Goal: Navigation & Orientation: Find specific page/section

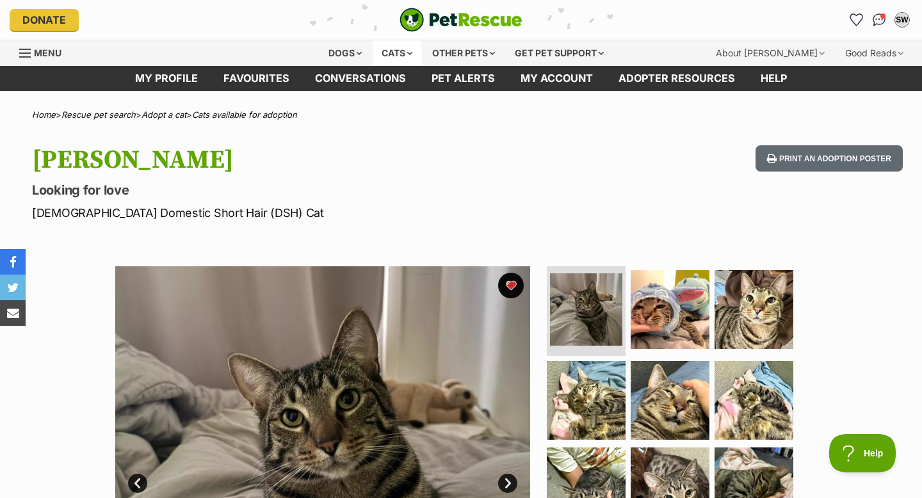
click at [393, 51] on div "Cats" at bounding box center [397, 53] width 49 height 26
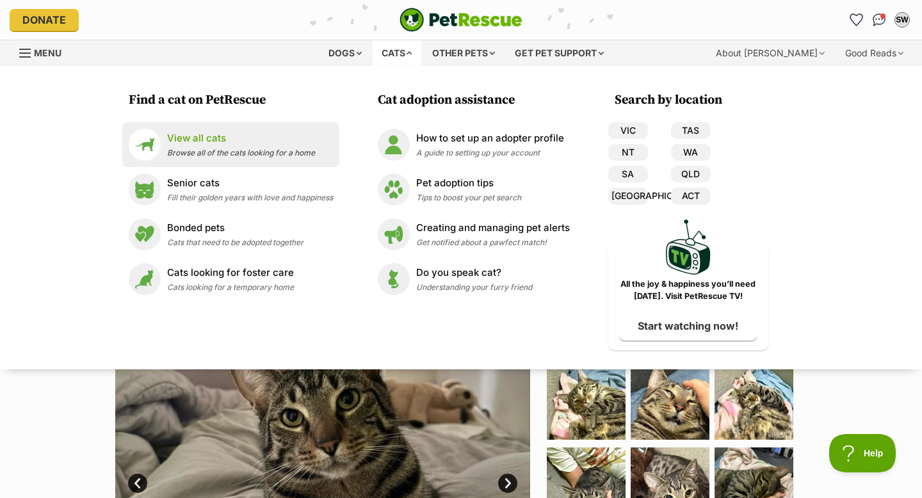
click at [277, 143] on p "View all cats" at bounding box center [241, 138] width 148 height 15
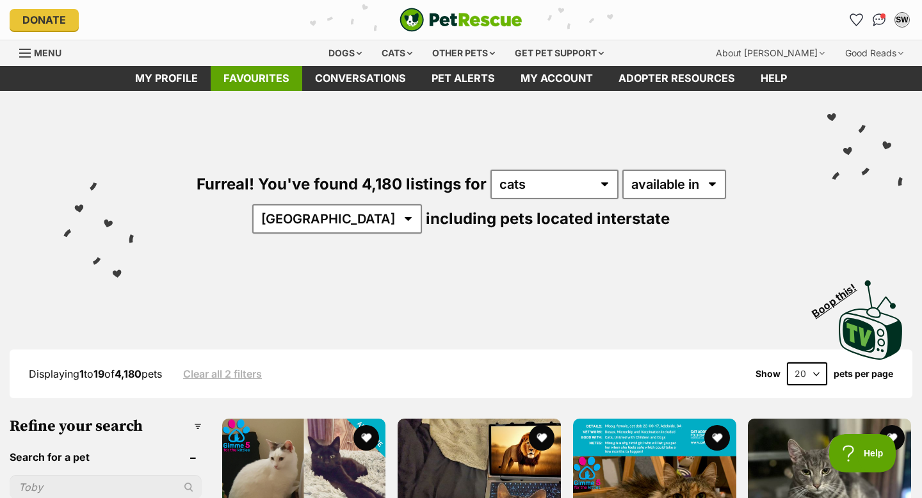
click at [259, 80] on link "Favourites" at bounding box center [257, 78] width 92 height 25
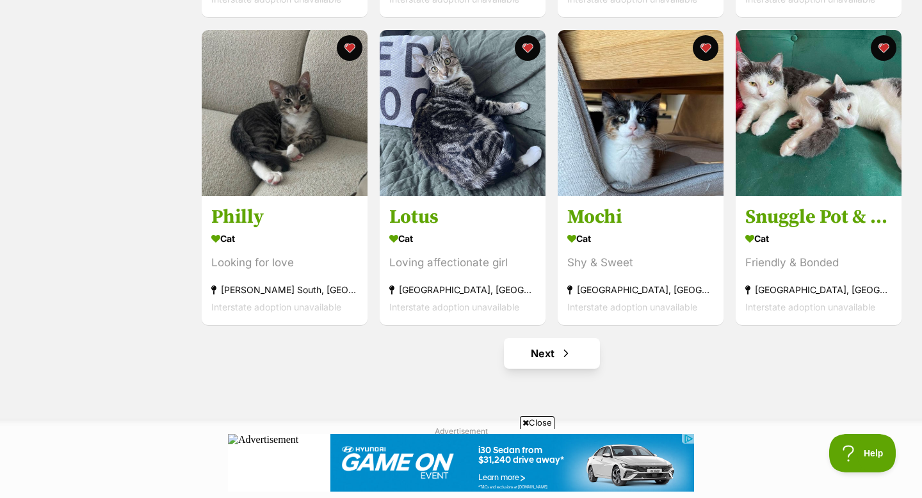
scroll to position [1464, 0]
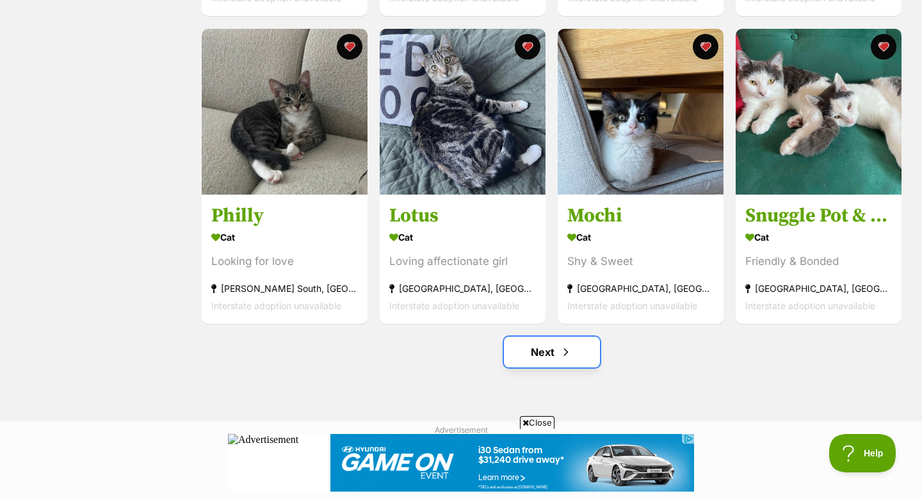
click at [538, 360] on link "Next" at bounding box center [552, 352] width 96 height 31
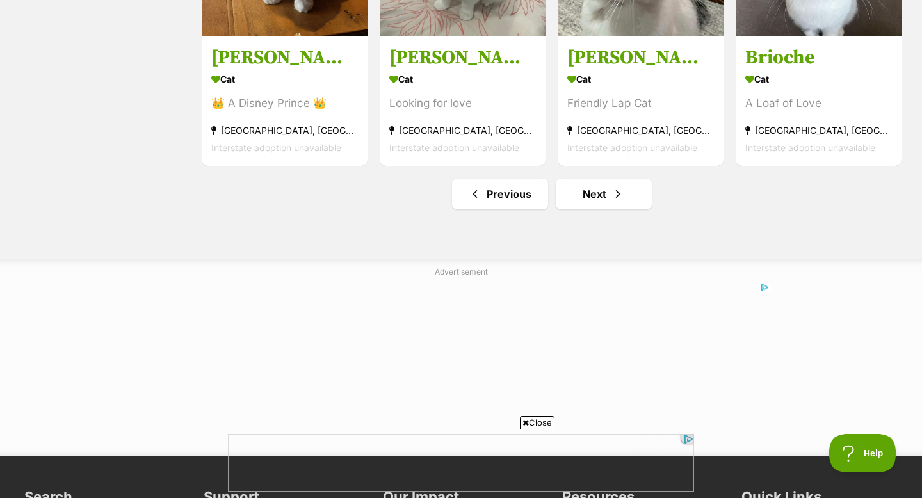
scroll to position [1625, 0]
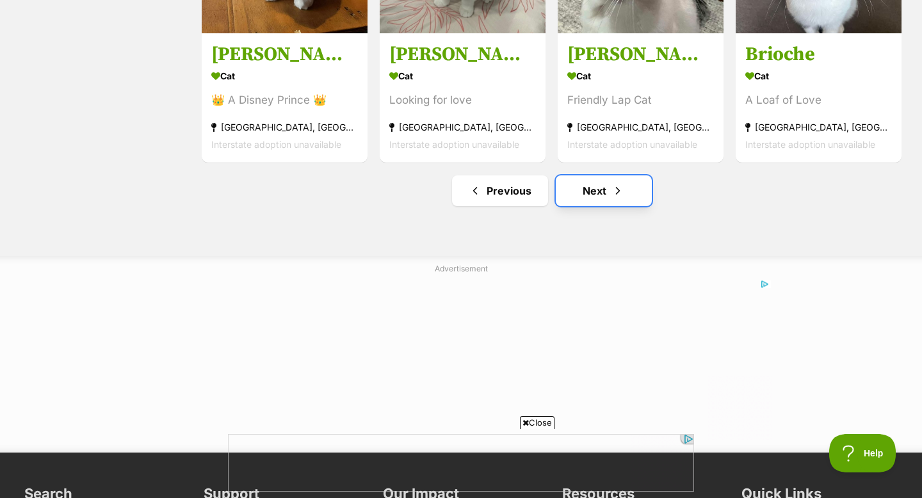
click at [596, 202] on link "Next" at bounding box center [604, 190] width 96 height 31
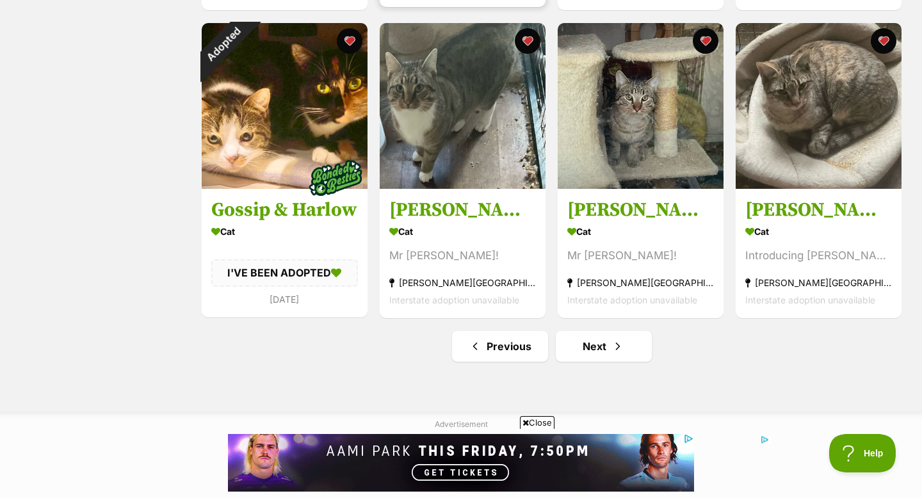
scroll to position [1484, 0]
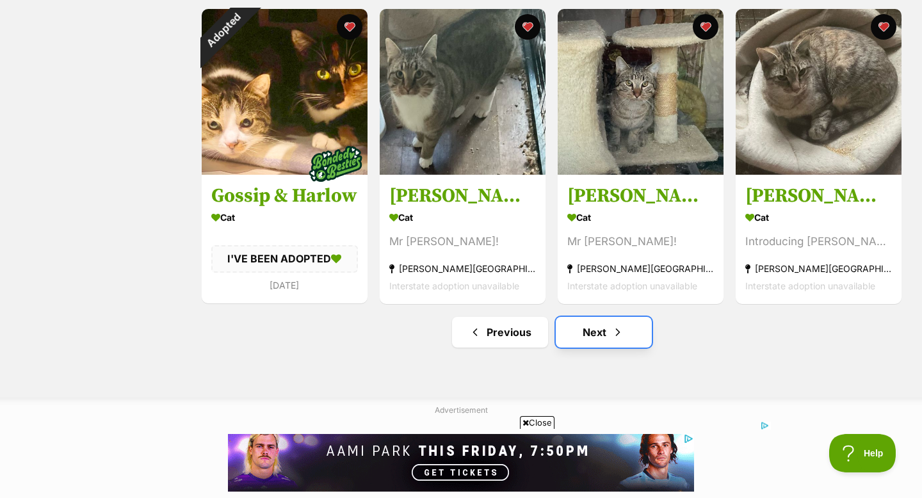
click at [583, 337] on link "Next" at bounding box center [604, 332] width 96 height 31
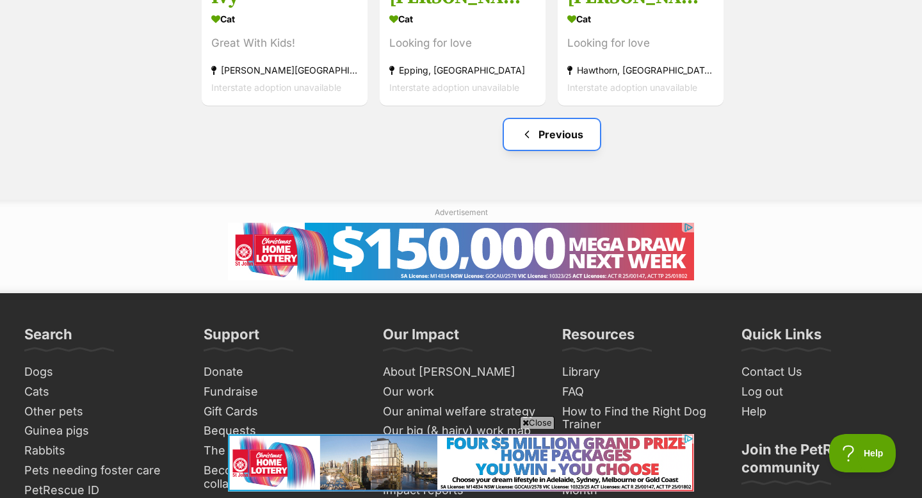
click at [556, 134] on link "Previous" at bounding box center [552, 134] width 96 height 31
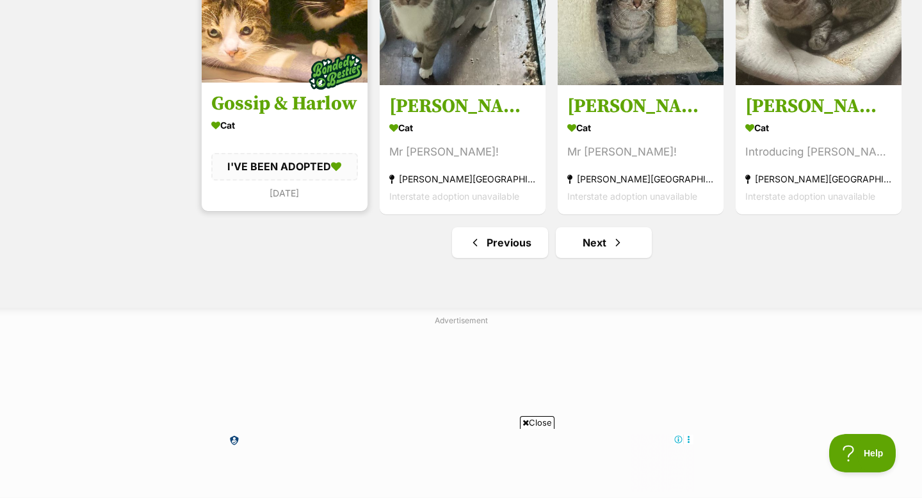
scroll to position [1572, 0]
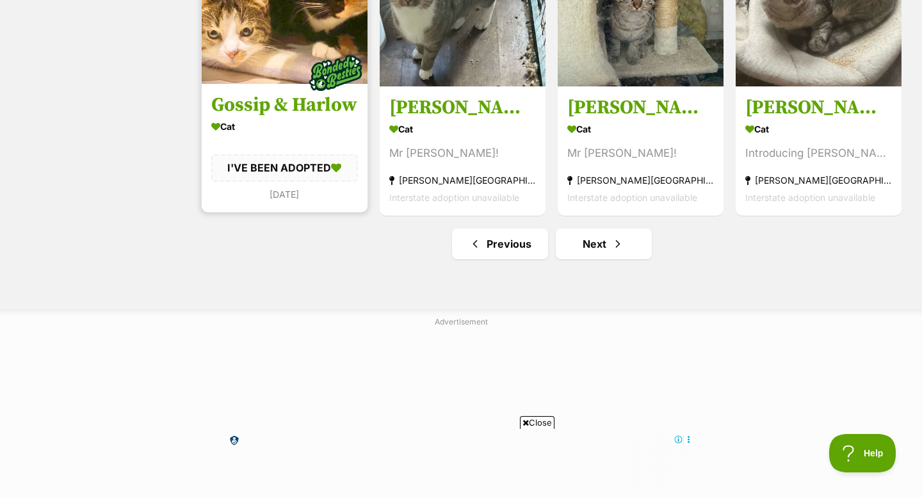
click at [286, 56] on img at bounding box center [285, 1] width 166 height 166
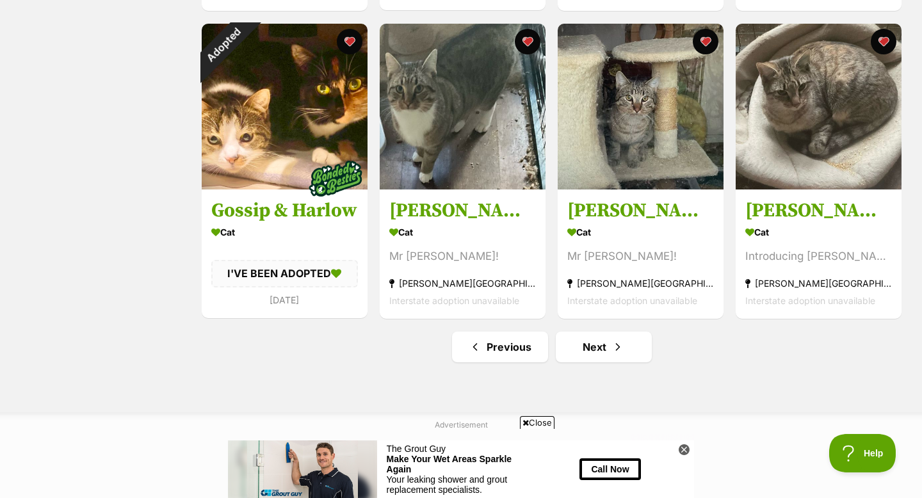
scroll to position [1477, 0]
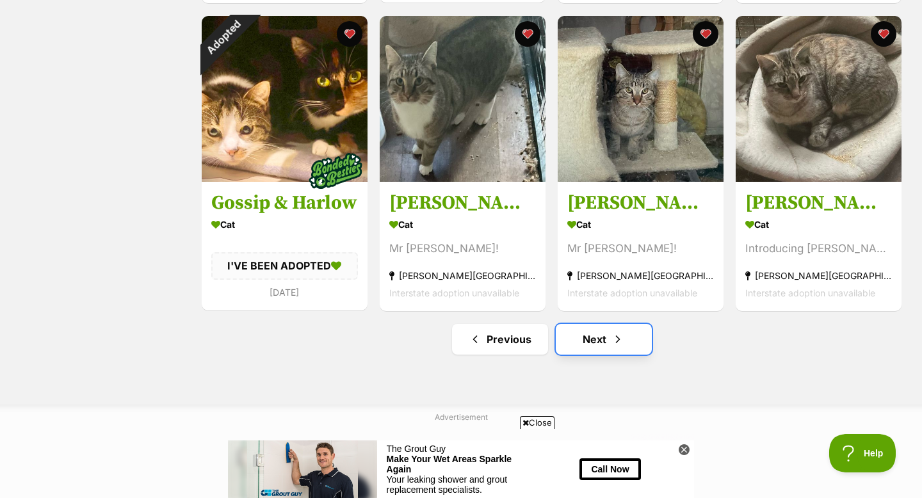
click at [568, 329] on link "Next" at bounding box center [604, 339] width 96 height 31
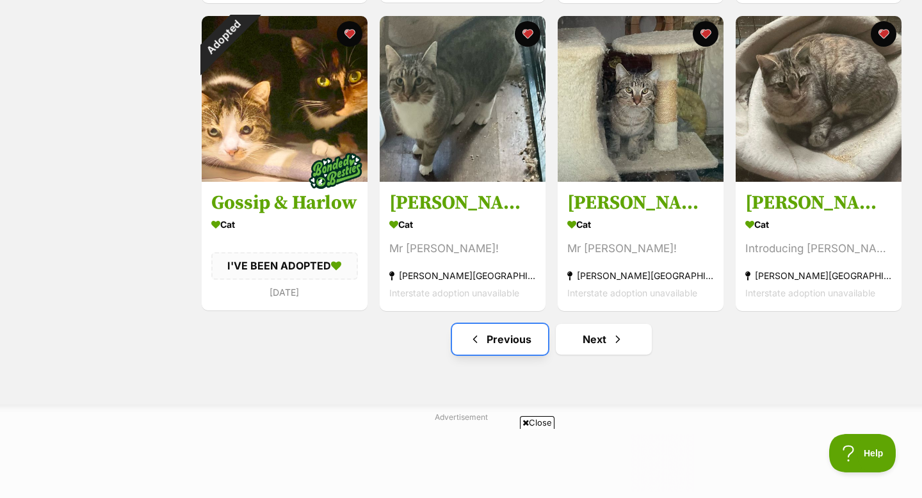
click at [492, 354] on link "Previous" at bounding box center [500, 339] width 96 height 31
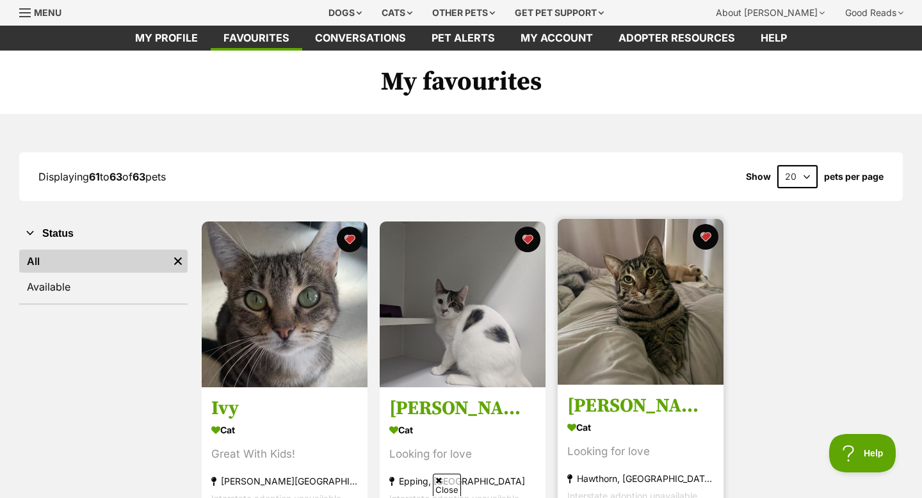
click at [583, 277] on img at bounding box center [641, 302] width 166 height 166
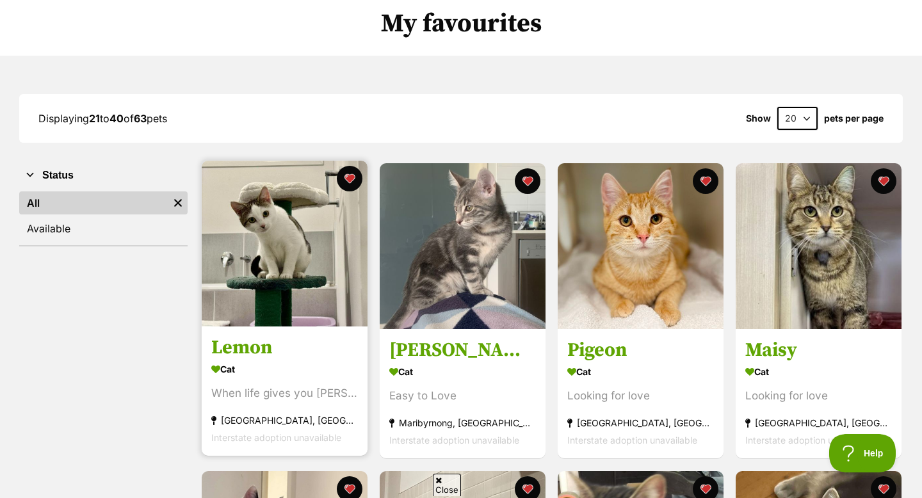
click at [323, 258] on img at bounding box center [285, 244] width 166 height 166
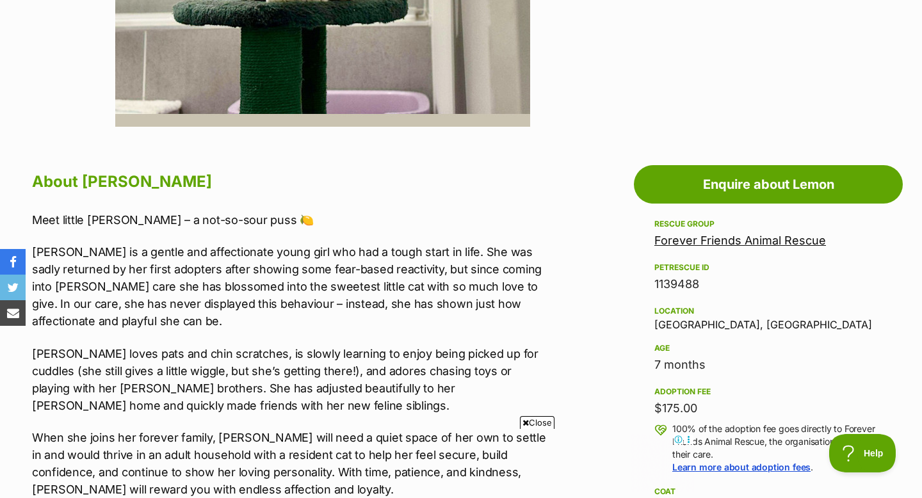
scroll to position [556, 0]
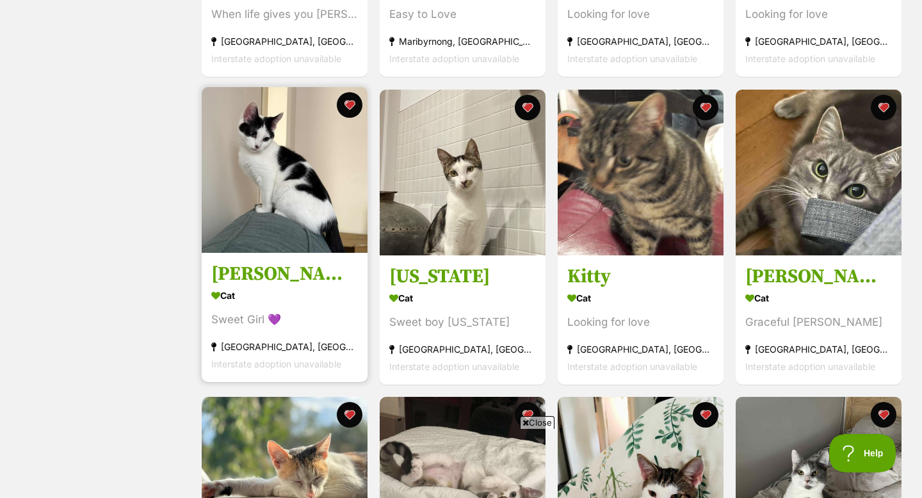
click at [262, 225] on img at bounding box center [285, 170] width 166 height 166
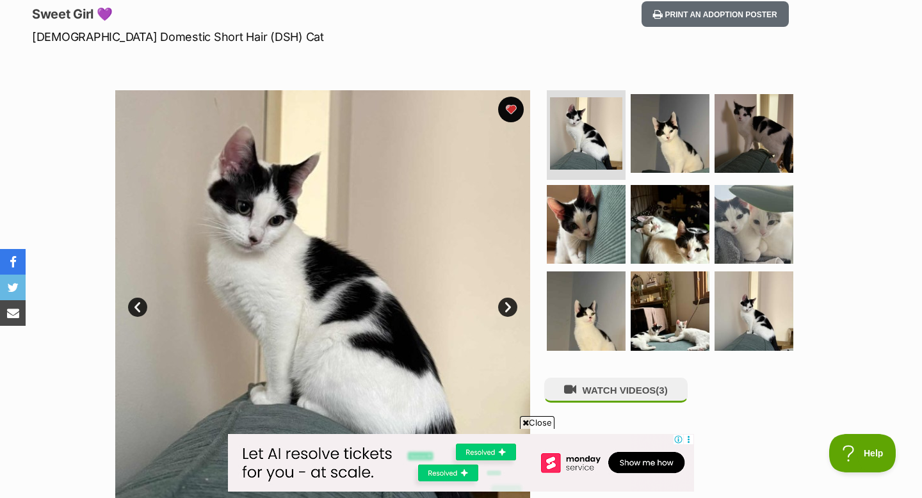
scroll to position [168, 0]
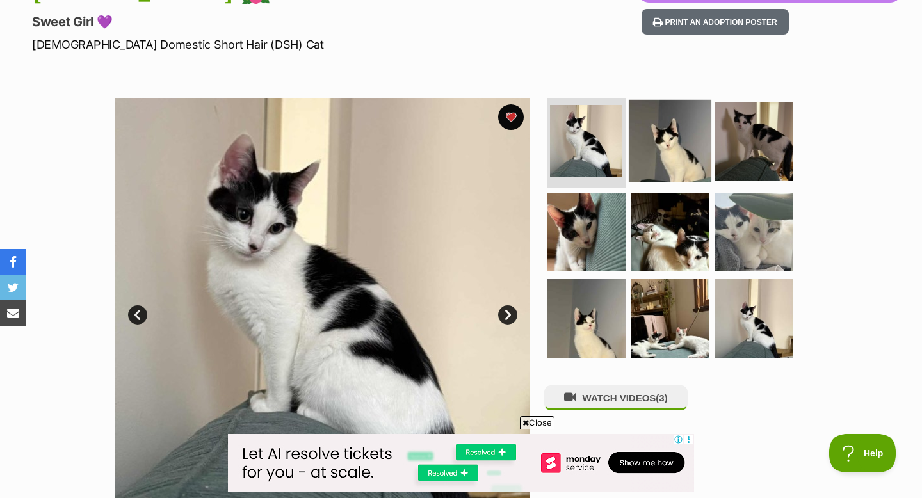
click at [692, 138] on img at bounding box center [670, 141] width 83 height 83
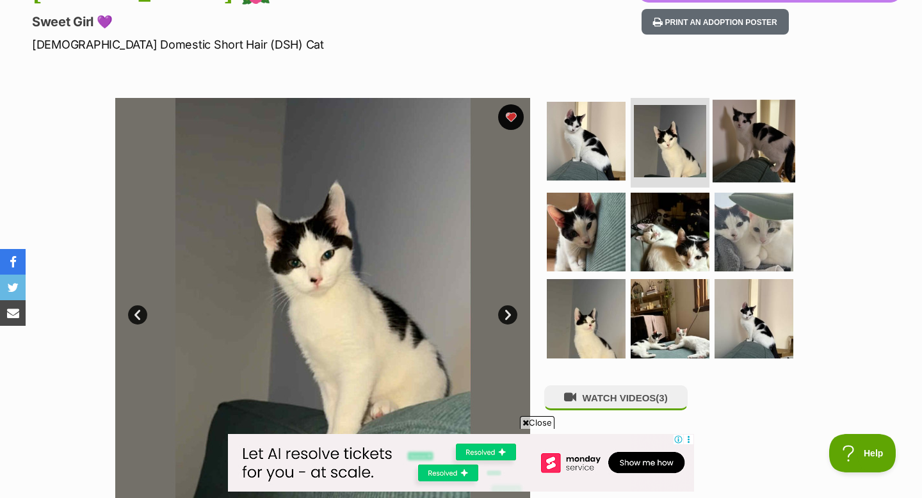
click at [753, 148] on img at bounding box center [754, 141] width 83 height 83
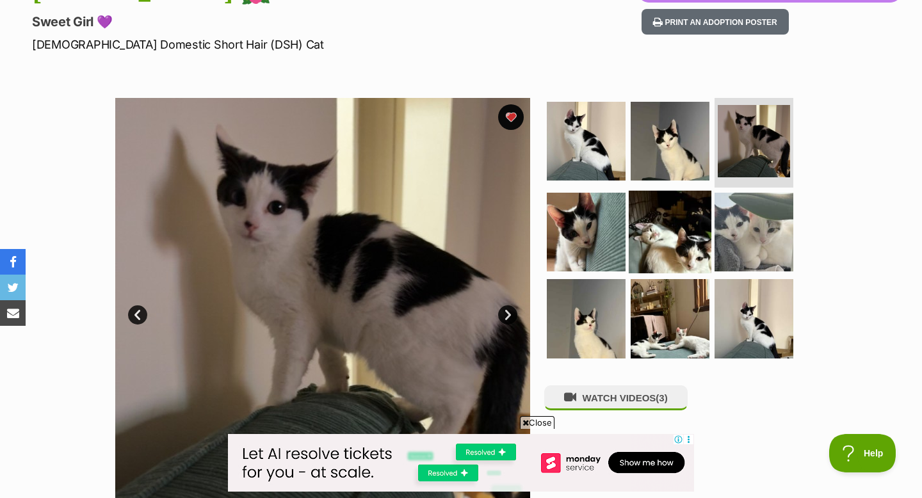
click at [644, 237] on img at bounding box center [670, 231] width 83 height 83
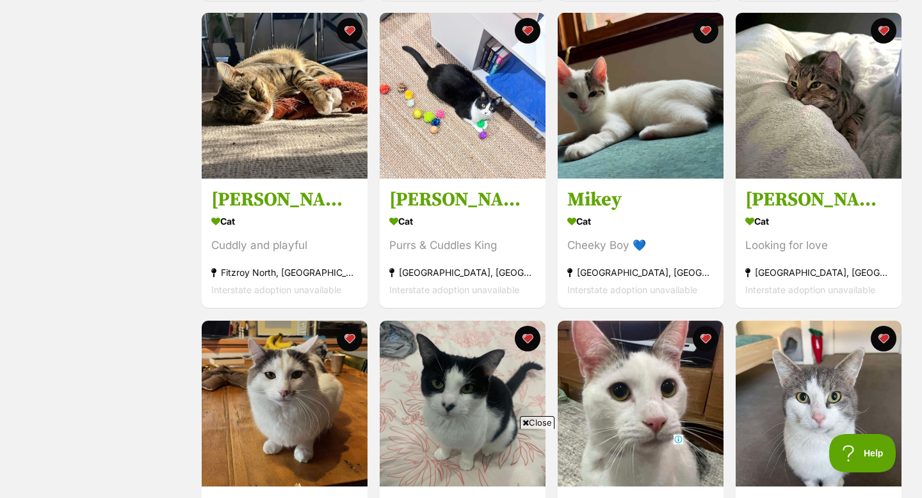
scroll to position [1174, 0]
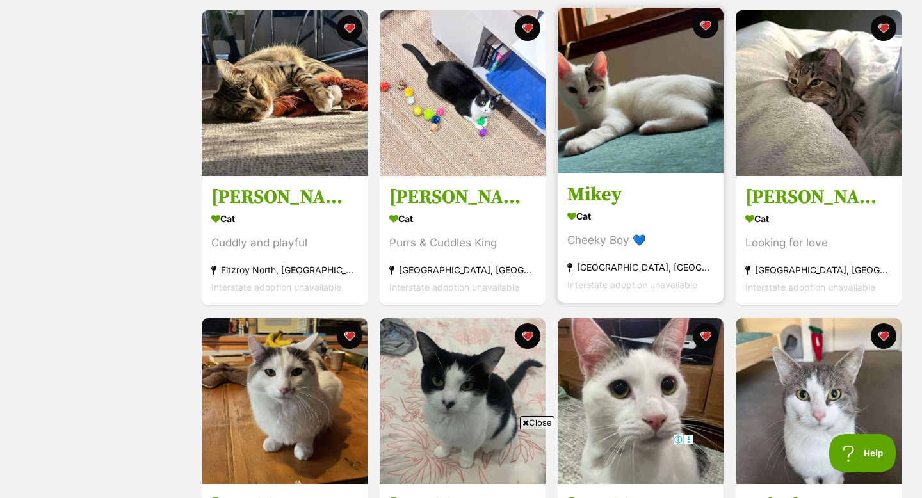
click at [631, 125] on img at bounding box center [641, 91] width 166 height 166
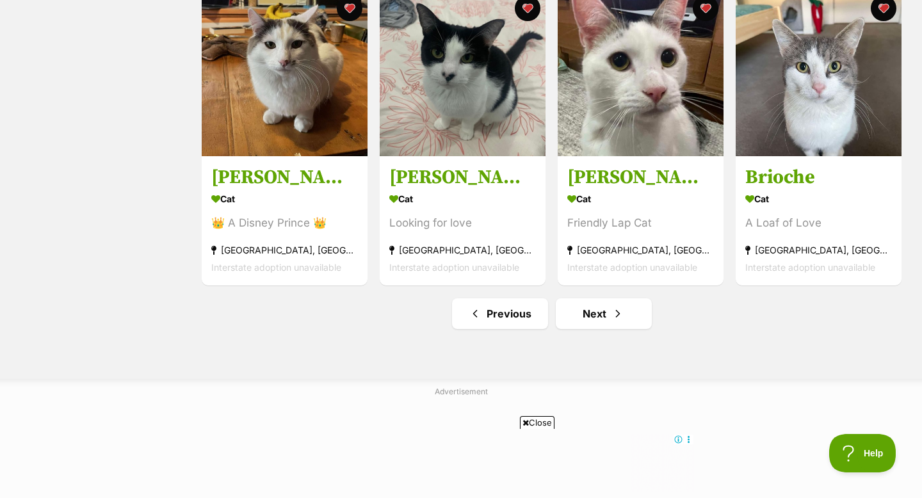
scroll to position [1512, 0]
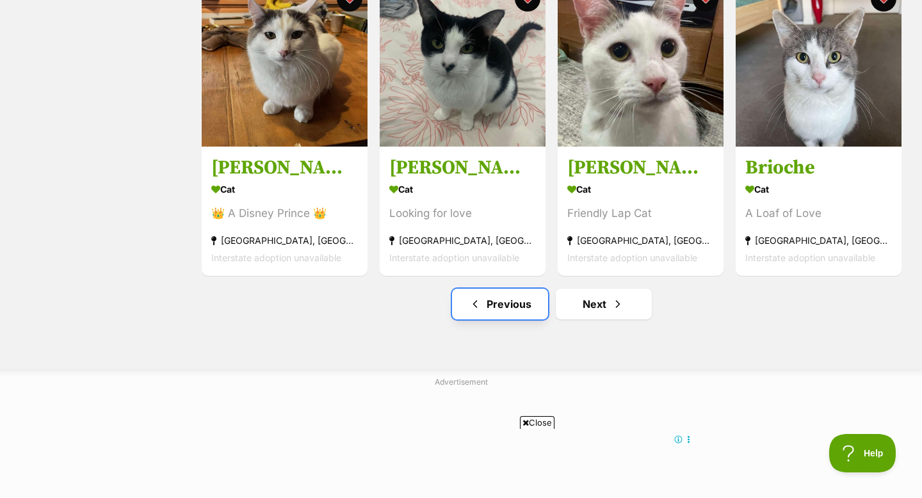
click at [475, 304] on span "Previous page" at bounding box center [475, 303] width 13 height 15
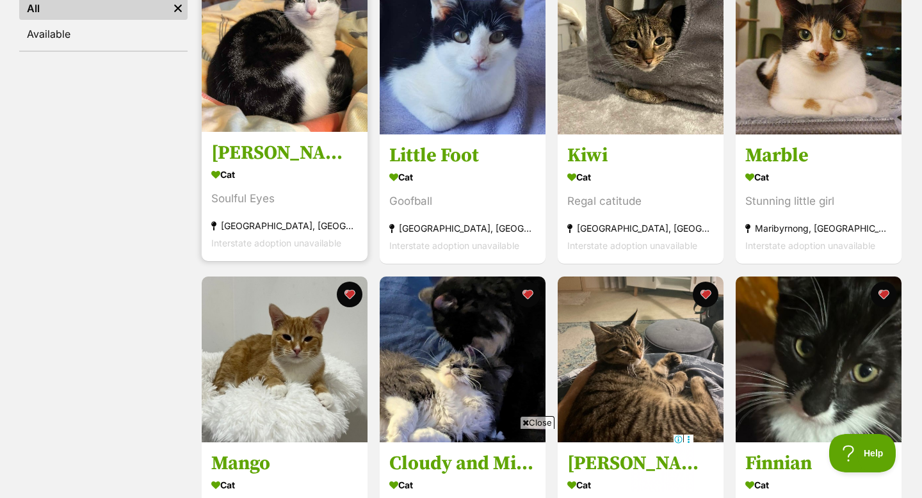
scroll to position [428, 0]
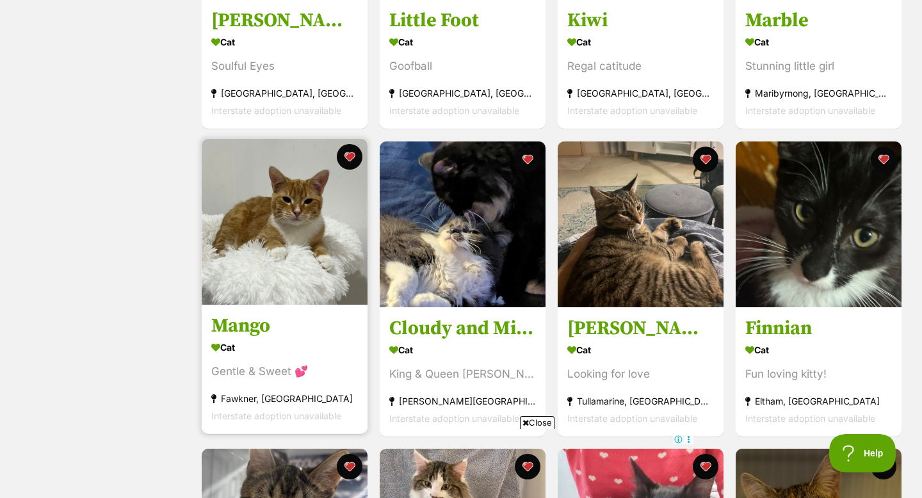
click at [298, 248] on img at bounding box center [285, 222] width 166 height 166
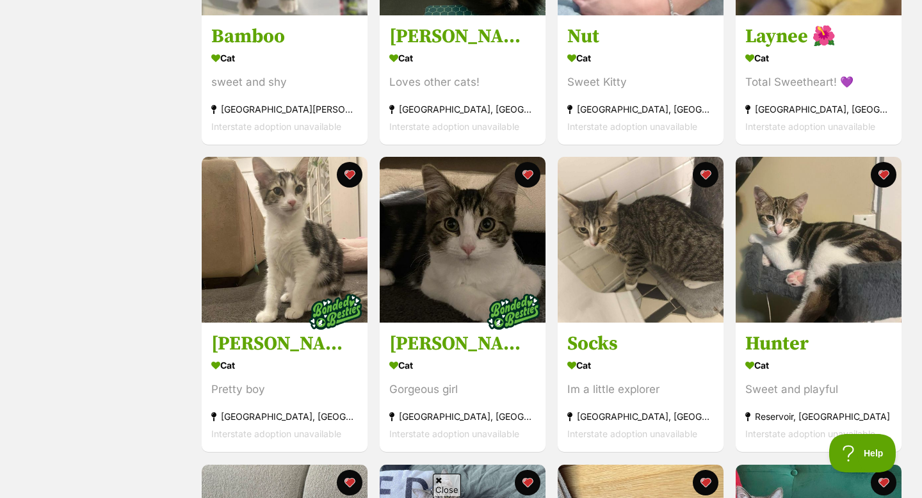
scroll to position [1028, 0]
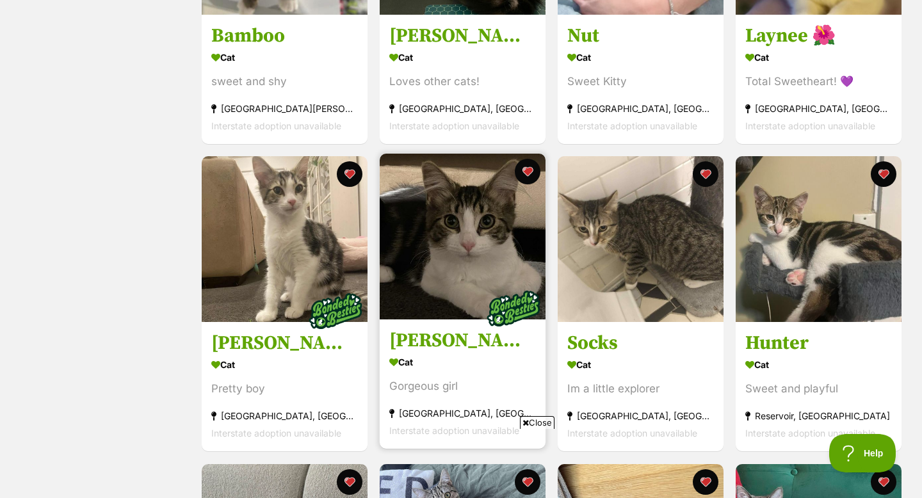
click at [475, 296] on img at bounding box center [463, 237] width 166 height 166
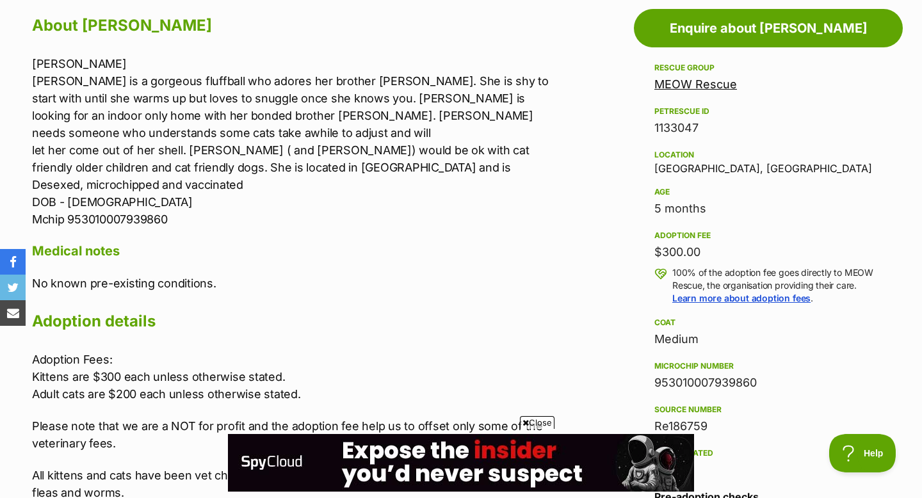
scroll to position [715, 0]
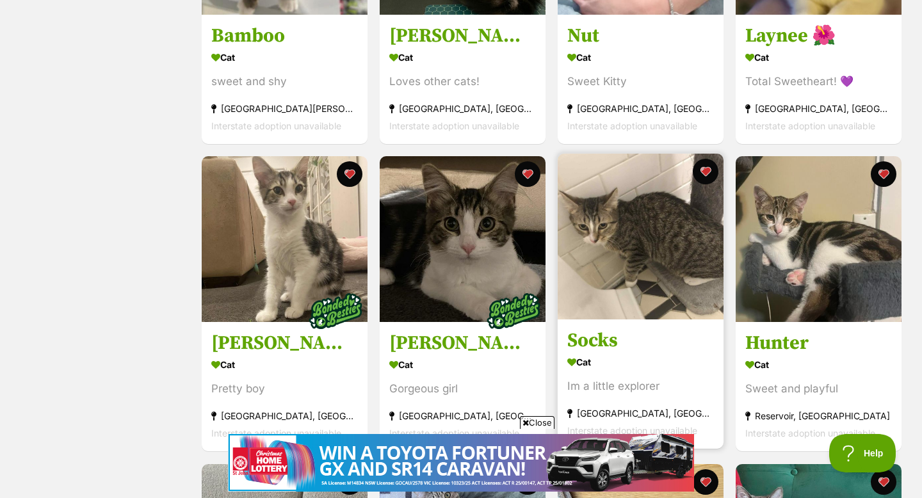
click at [642, 299] on img at bounding box center [641, 237] width 166 height 166
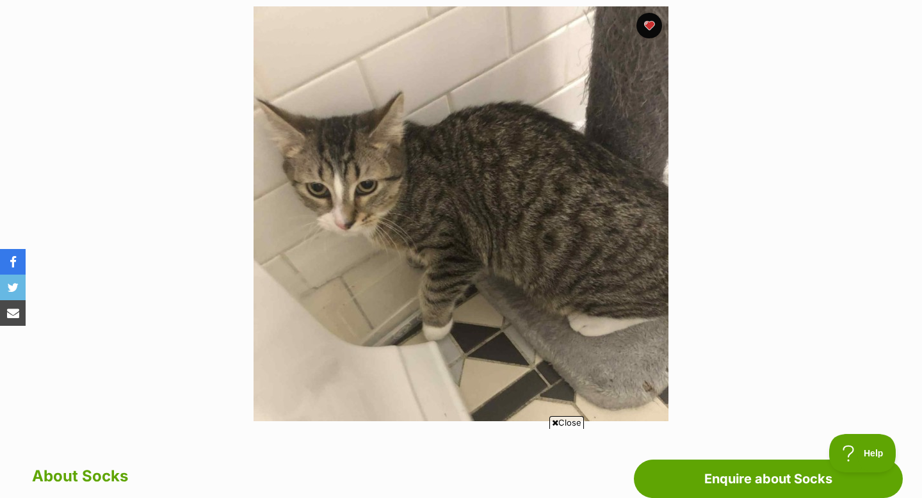
scroll to position [272, 0]
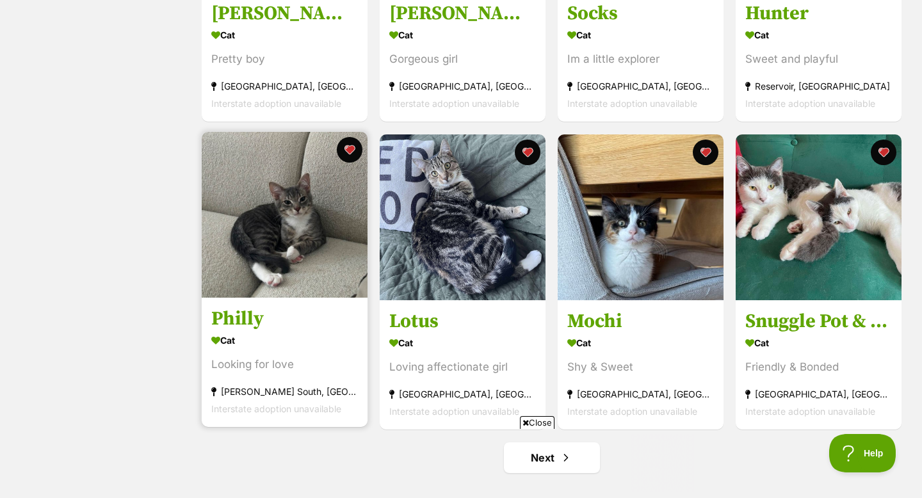
click at [234, 286] on img at bounding box center [285, 215] width 166 height 166
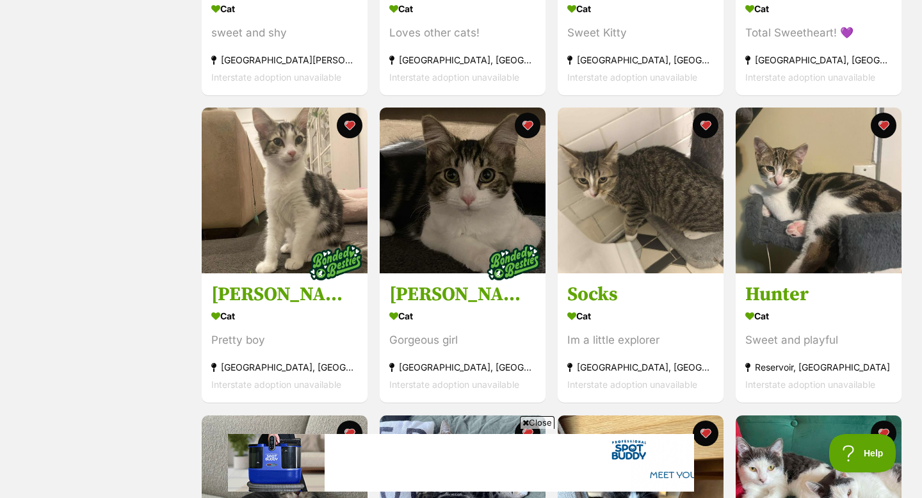
scroll to position [1420, 0]
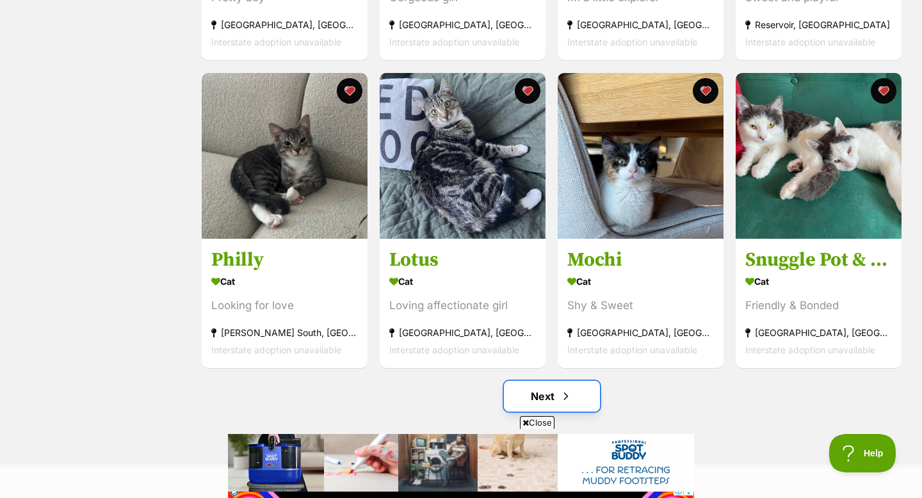
click at [549, 393] on link "Next" at bounding box center [552, 396] width 96 height 31
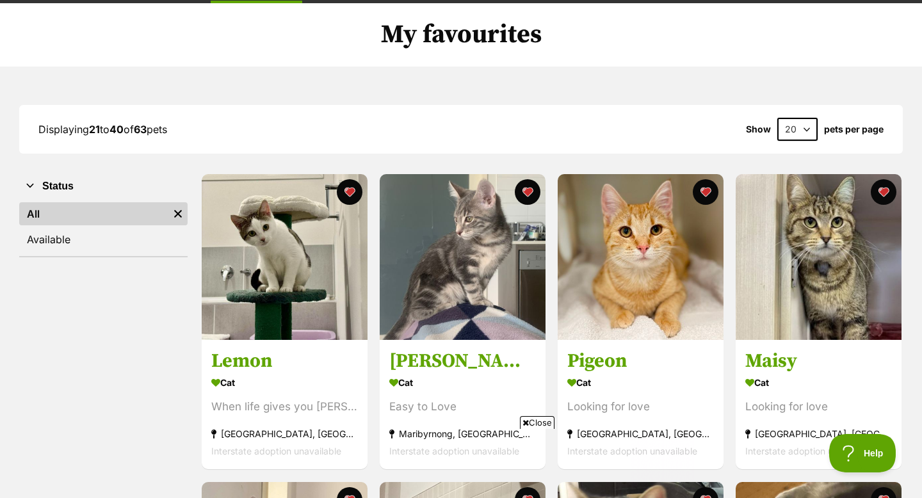
scroll to position [91, 0]
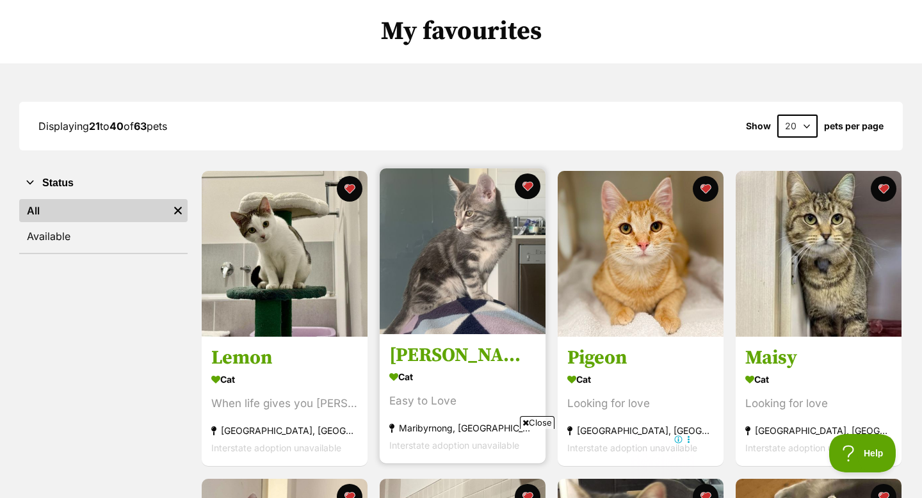
click at [504, 277] on img at bounding box center [463, 251] width 166 height 166
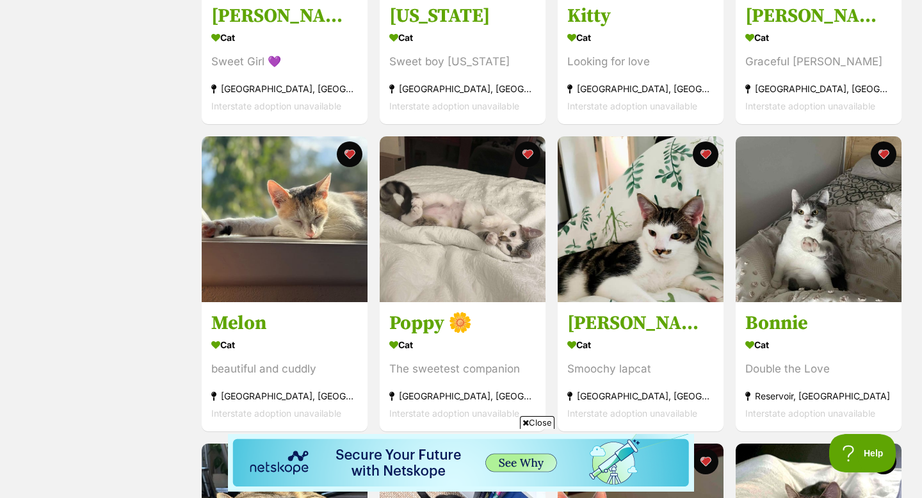
scroll to position [740, 0]
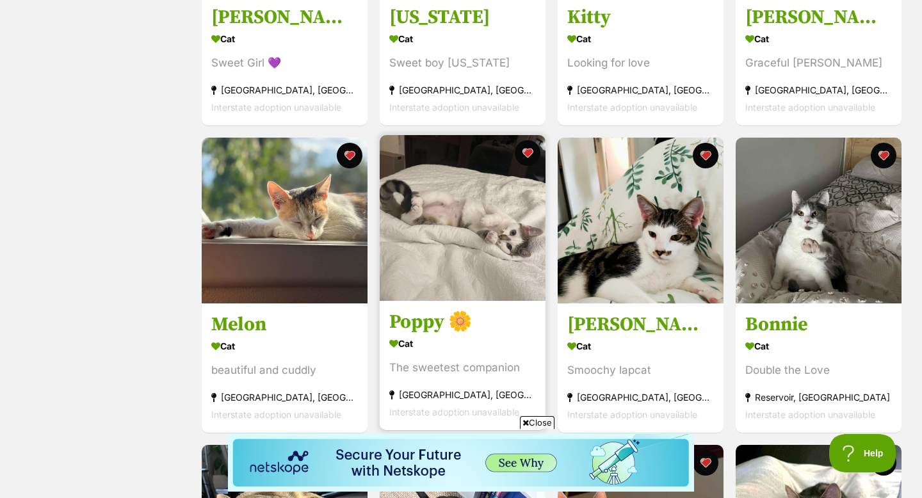
click at [455, 246] on img at bounding box center [463, 218] width 166 height 166
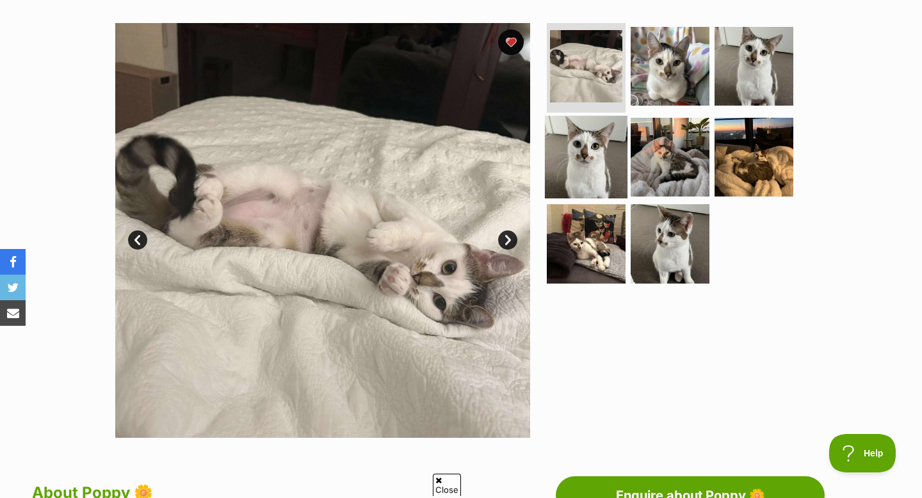
click at [580, 158] on img at bounding box center [586, 156] width 83 height 83
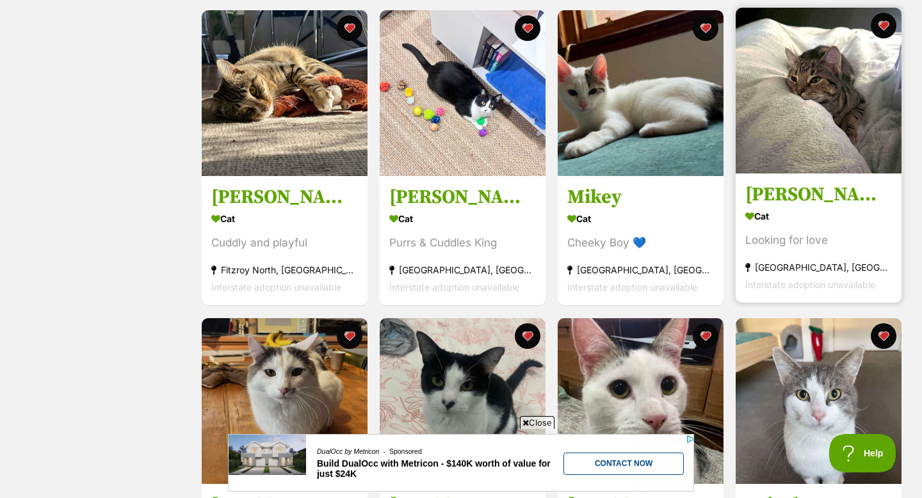
click at [809, 172] on img at bounding box center [819, 91] width 166 height 166
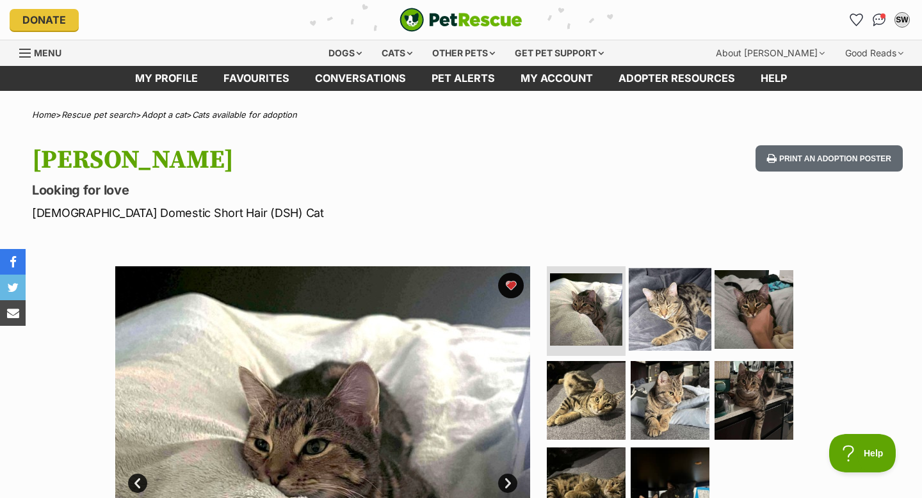
click at [677, 295] on img at bounding box center [670, 309] width 83 height 83
